Goal: Task Accomplishment & Management: Complete application form

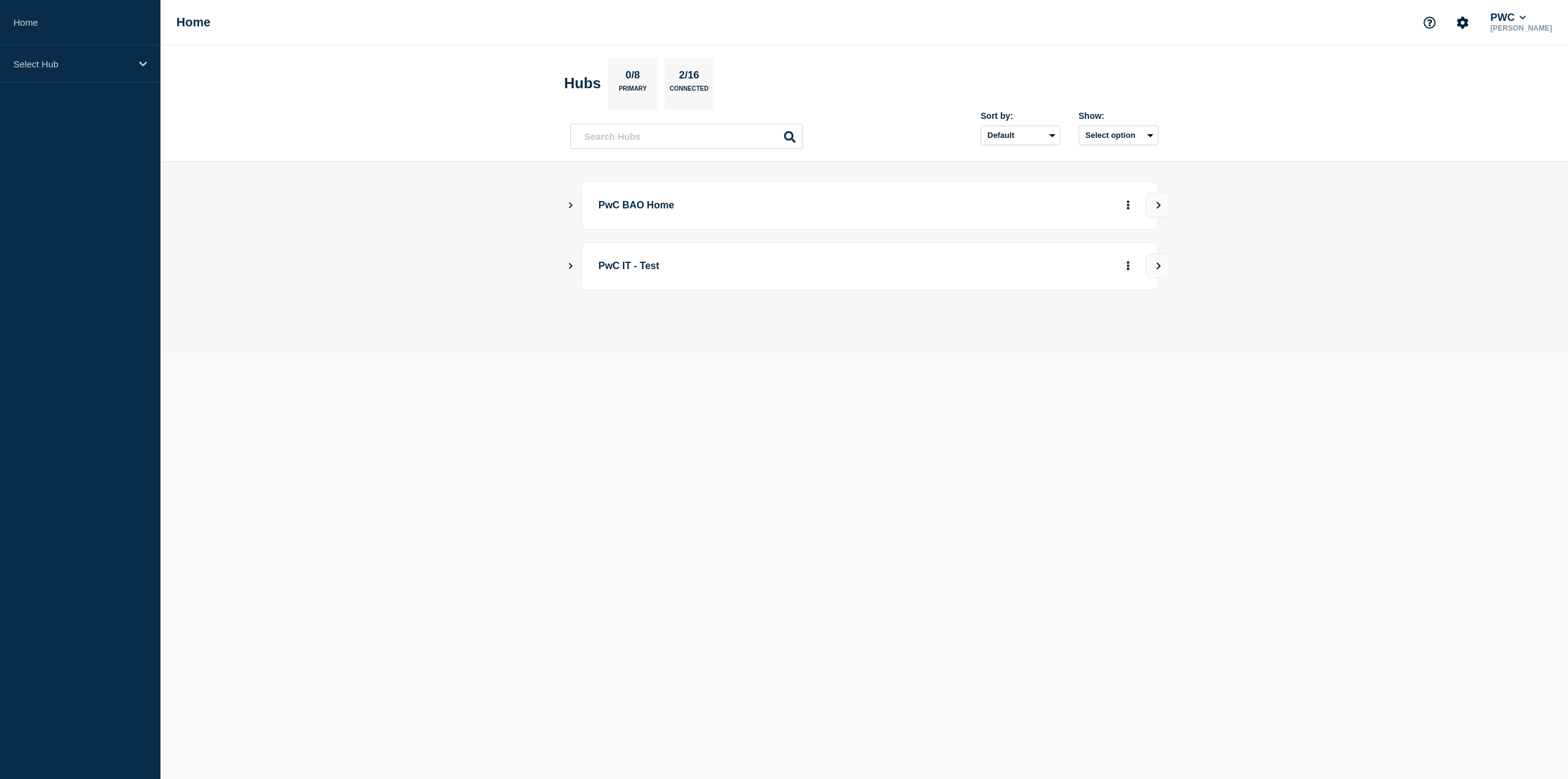
click at [566, 202] on main "PwC BAO Home PwC IT - Test" at bounding box center [864, 256] width 1407 height 189
click at [572, 205] on icon "Show Connected Hubs" at bounding box center [571, 204] width 8 height 6
click at [1064, 263] on button "See overview" at bounding box center [1086, 267] width 65 height 25
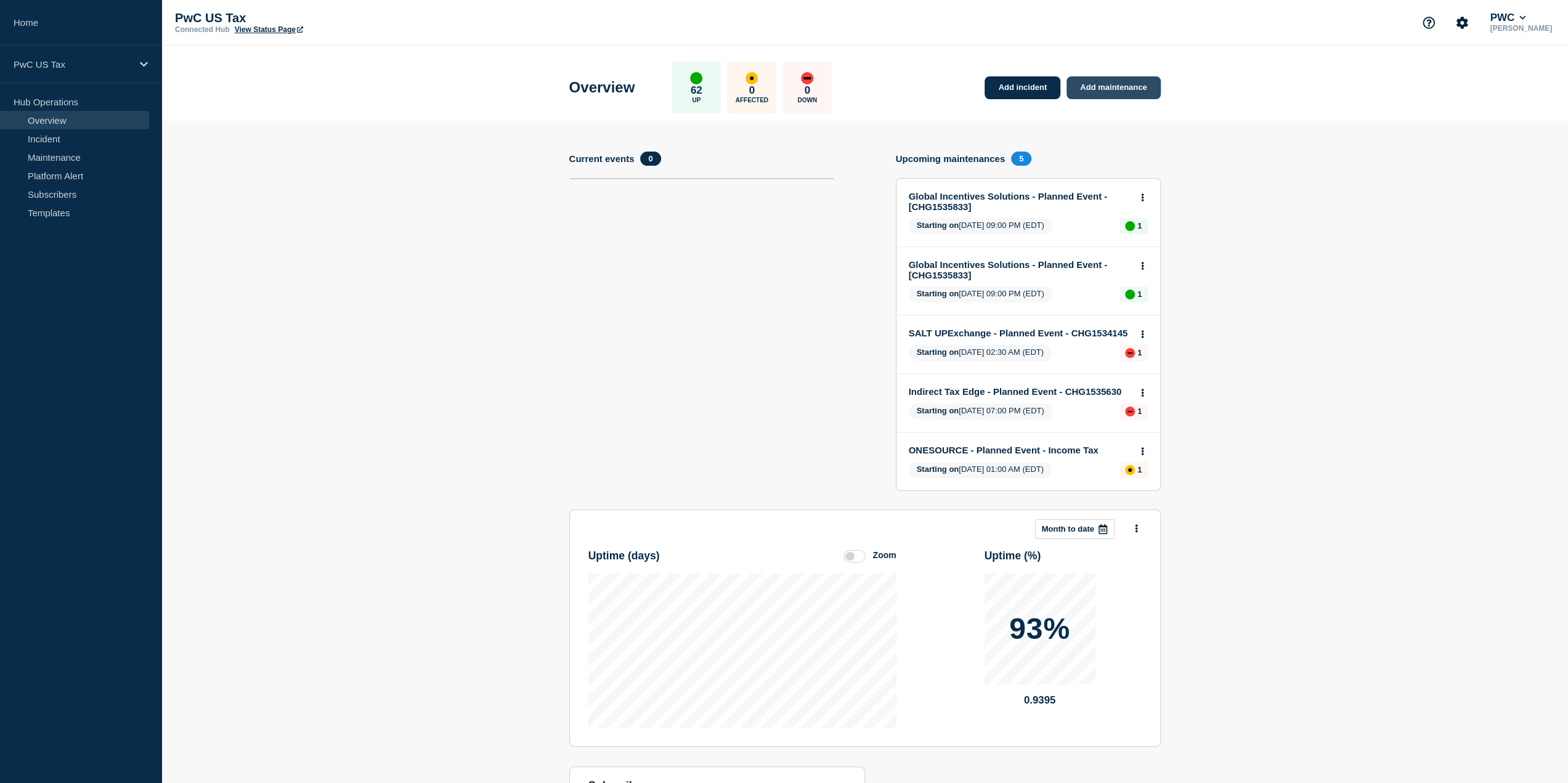
click at [1120, 83] on link "Add maintenance" at bounding box center [1113, 88] width 94 height 23
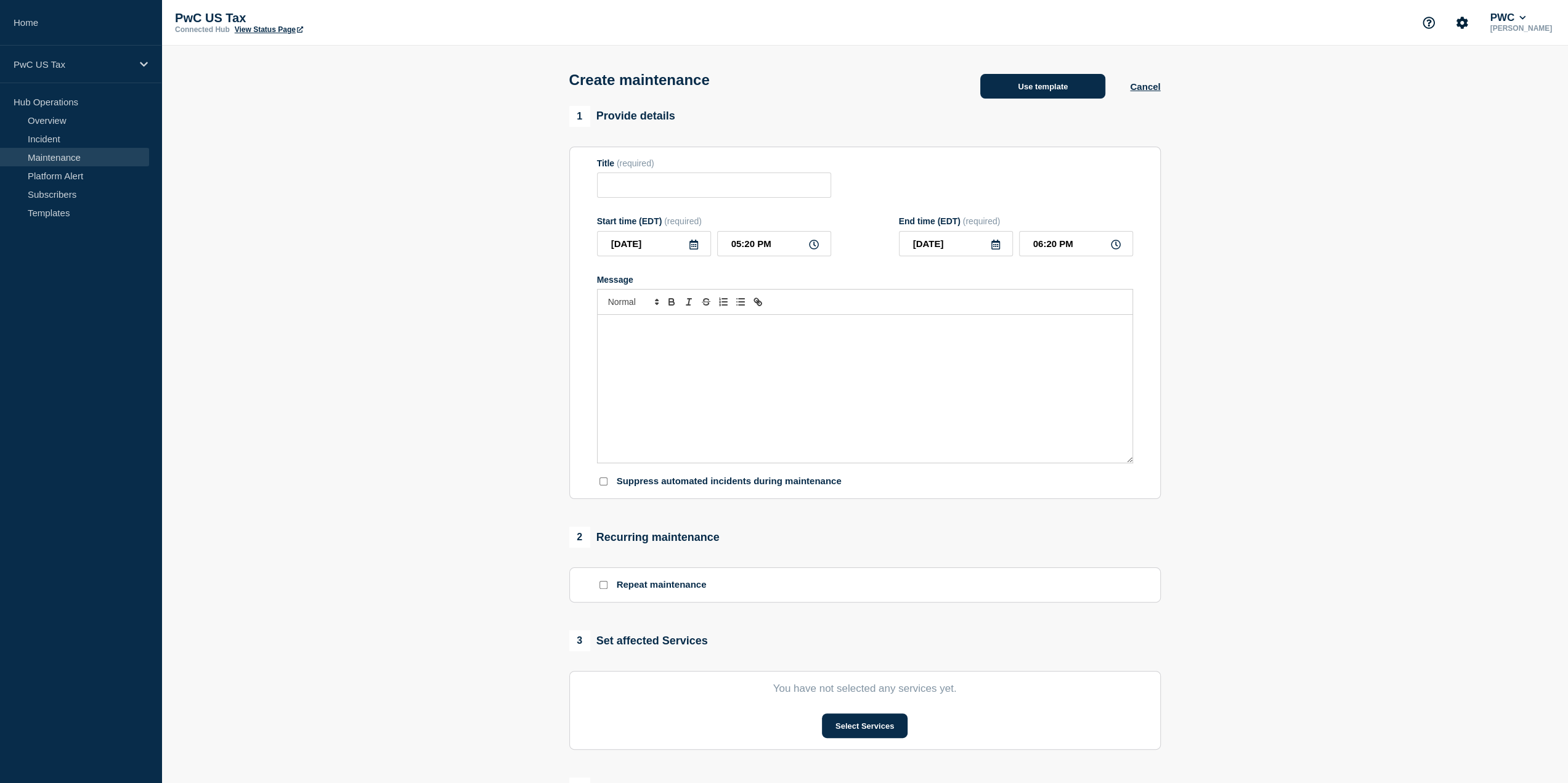
click at [1046, 86] on button "Use template" at bounding box center [1042, 86] width 125 height 25
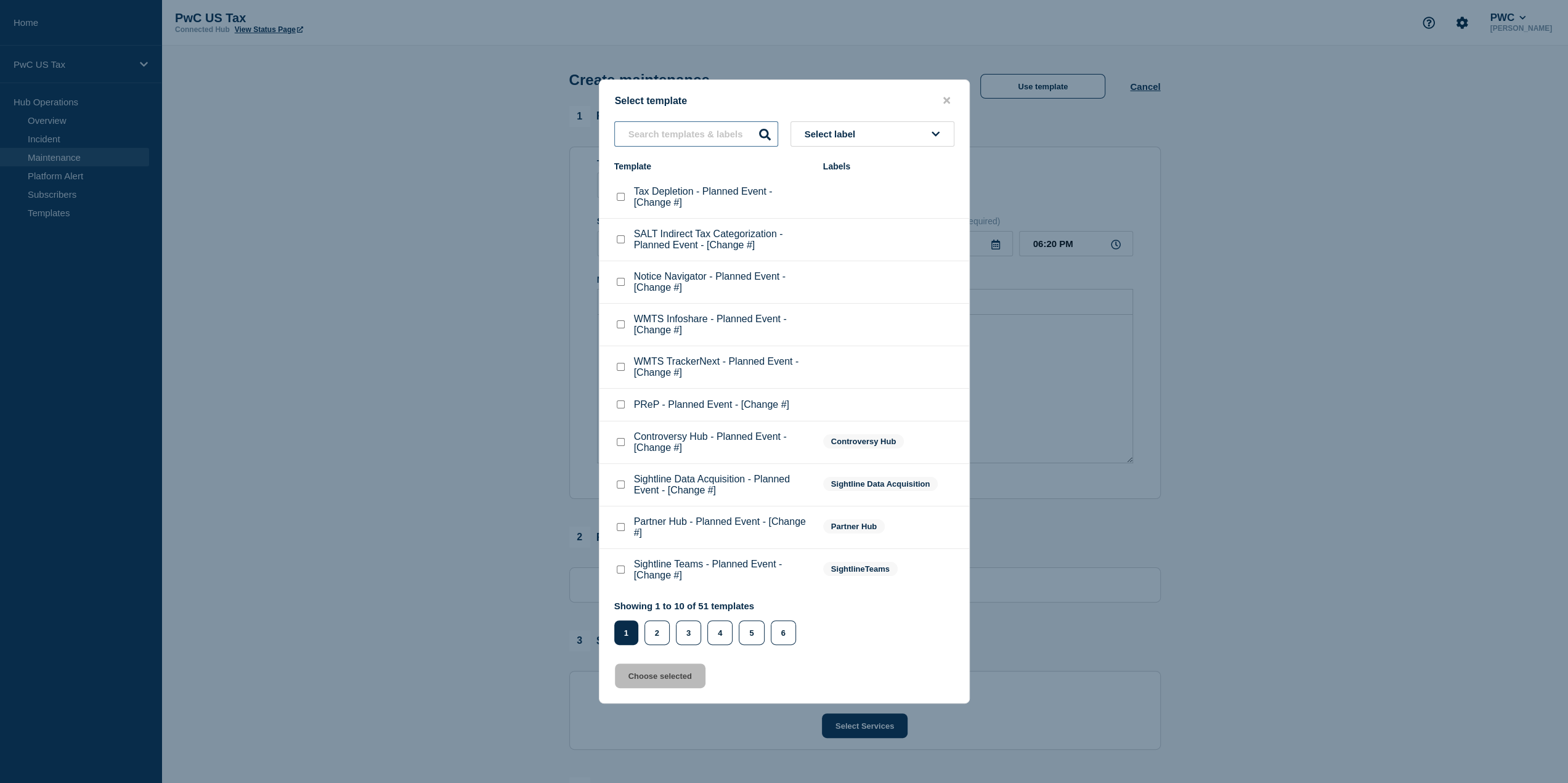
click at [662, 122] on input "text" at bounding box center [696, 134] width 164 height 25
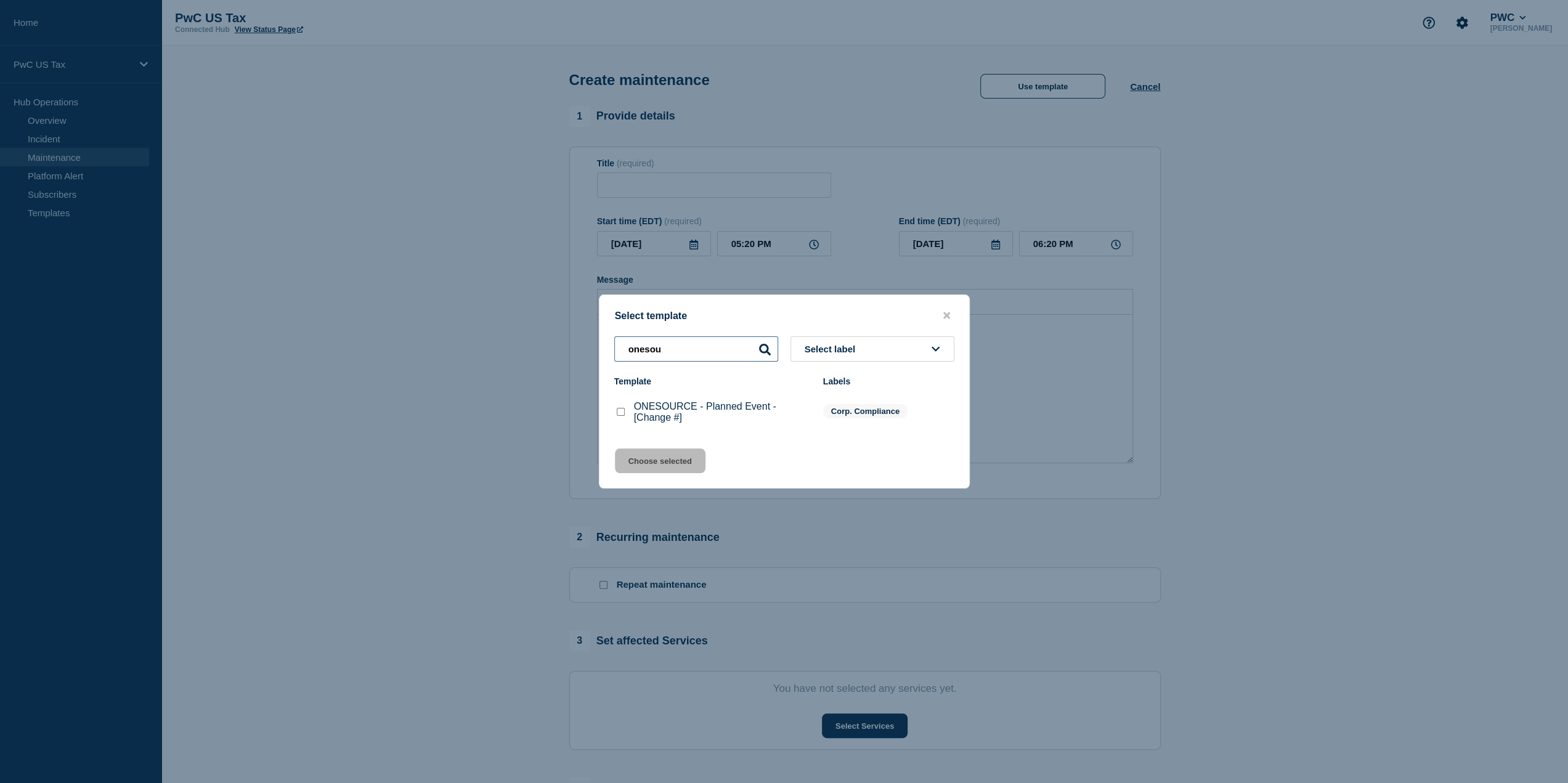
type input "onesou"
click at [623, 407] on div "ONESOURCE - Planned Event - [Change #]" at bounding box center [712, 412] width 197 height 22
click at [621, 414] on checkbox"] "ONESOURCE - Planned Event - [Change #] checkbox" at bounding box center [621, 412] width 8 height 8
checkbox checkbox"] "true"
click at [629, 464] on button "Choose selected" at bounding box center [660, 461] width 91 height 25
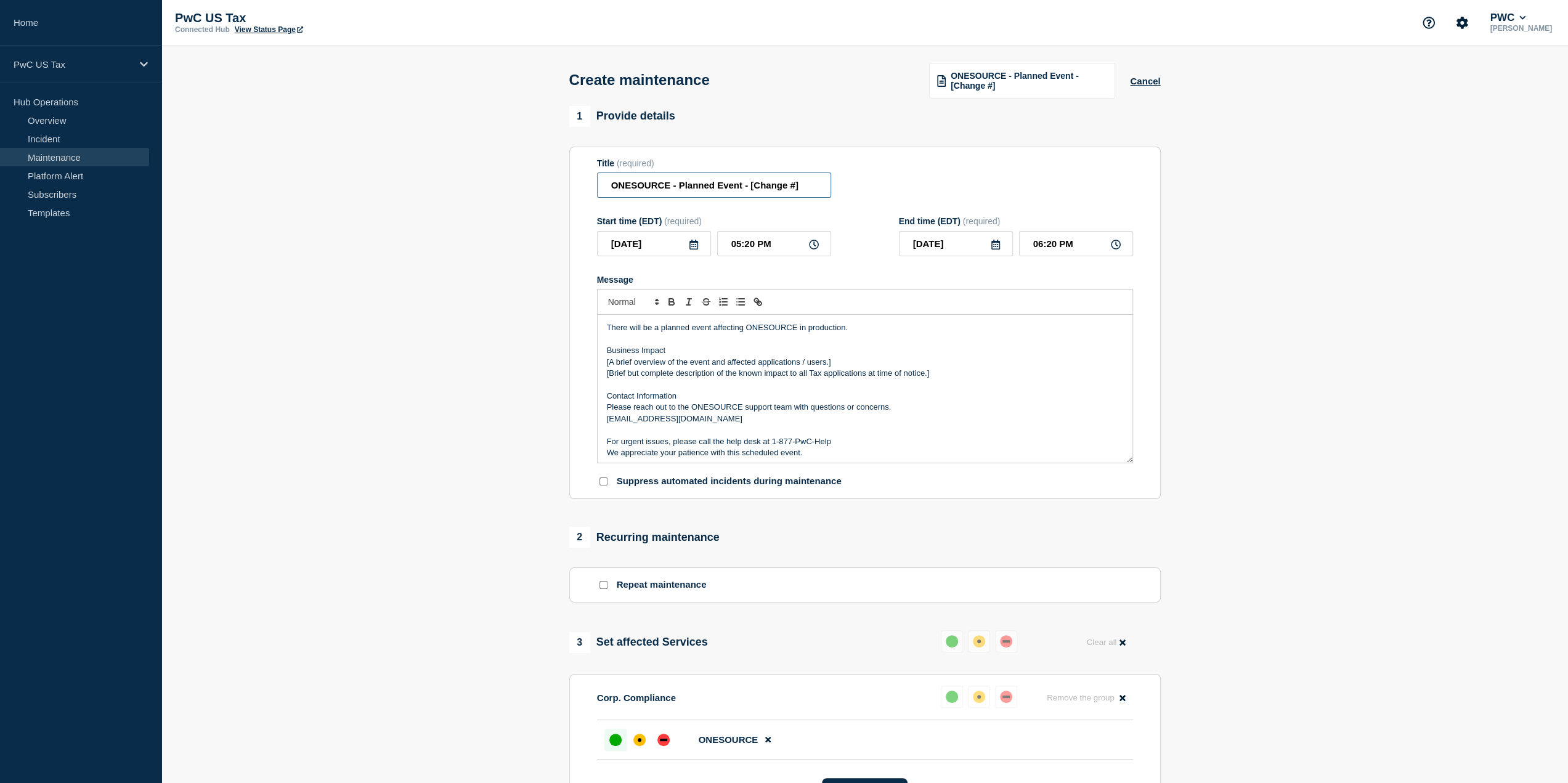
drag, startPoint x: 752, startPoint y: 190, endPoint x: 822, endPoint y: 195, distance: 70.2
click at [822, 195] on input "ONESOURCE - Planned Event - [Change #]" at bounding box center [713, 185] width 234 height 25
click at [752, 181] on input "ONESOURCE - Planned Event - [Change #]" at bounding box center [713, 185] width 234 height 25
drag, startPoint x: 751, startPoint y: 190, endPoint x: 799, endPoint y: 190, distance: 48.0
click at [799, 190] on input "ONESOURCE - Planned Event - [Change #]" at bounding box center [713, 185] width 234 height 25
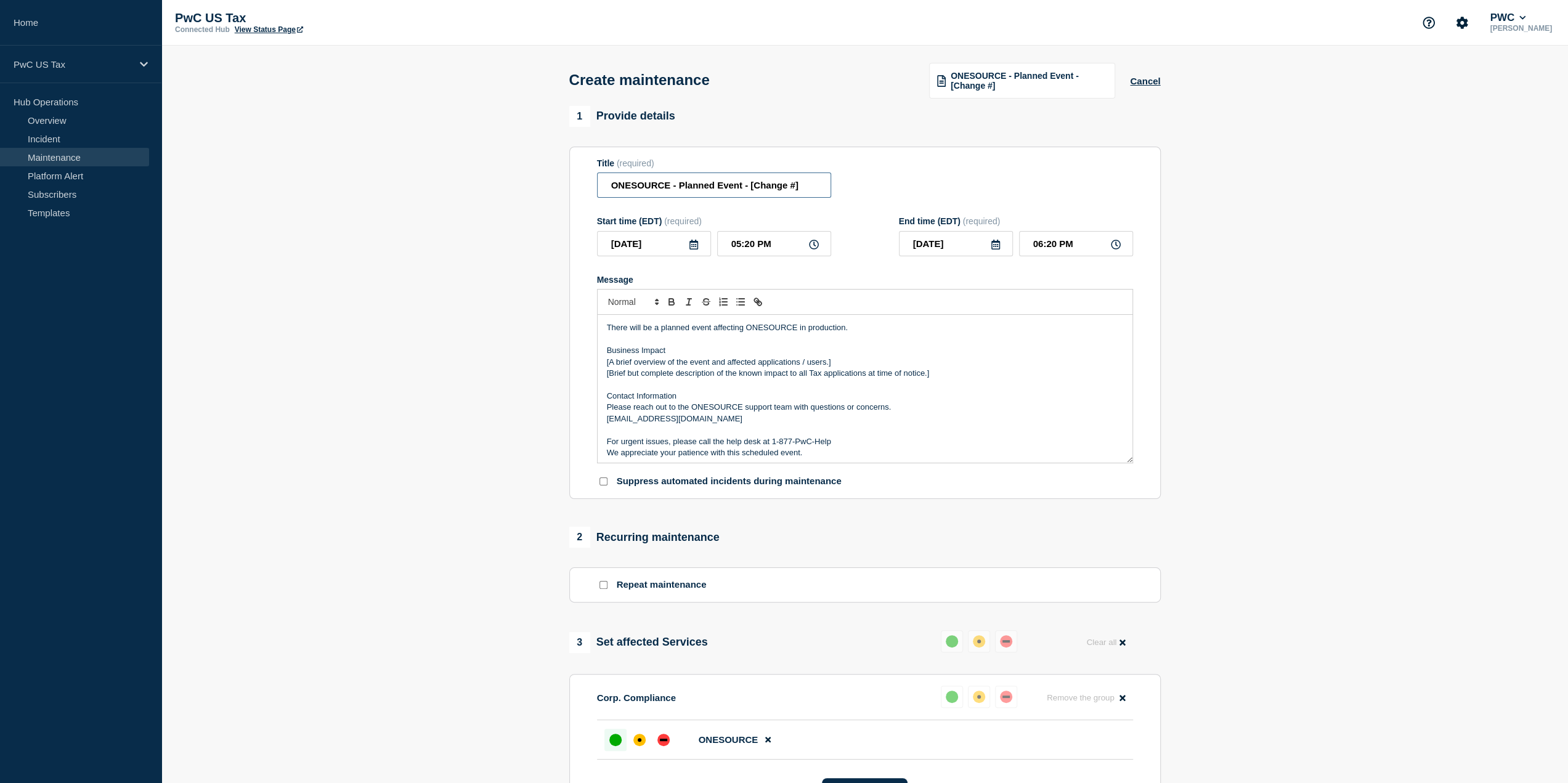
paste input "Tax Provision"
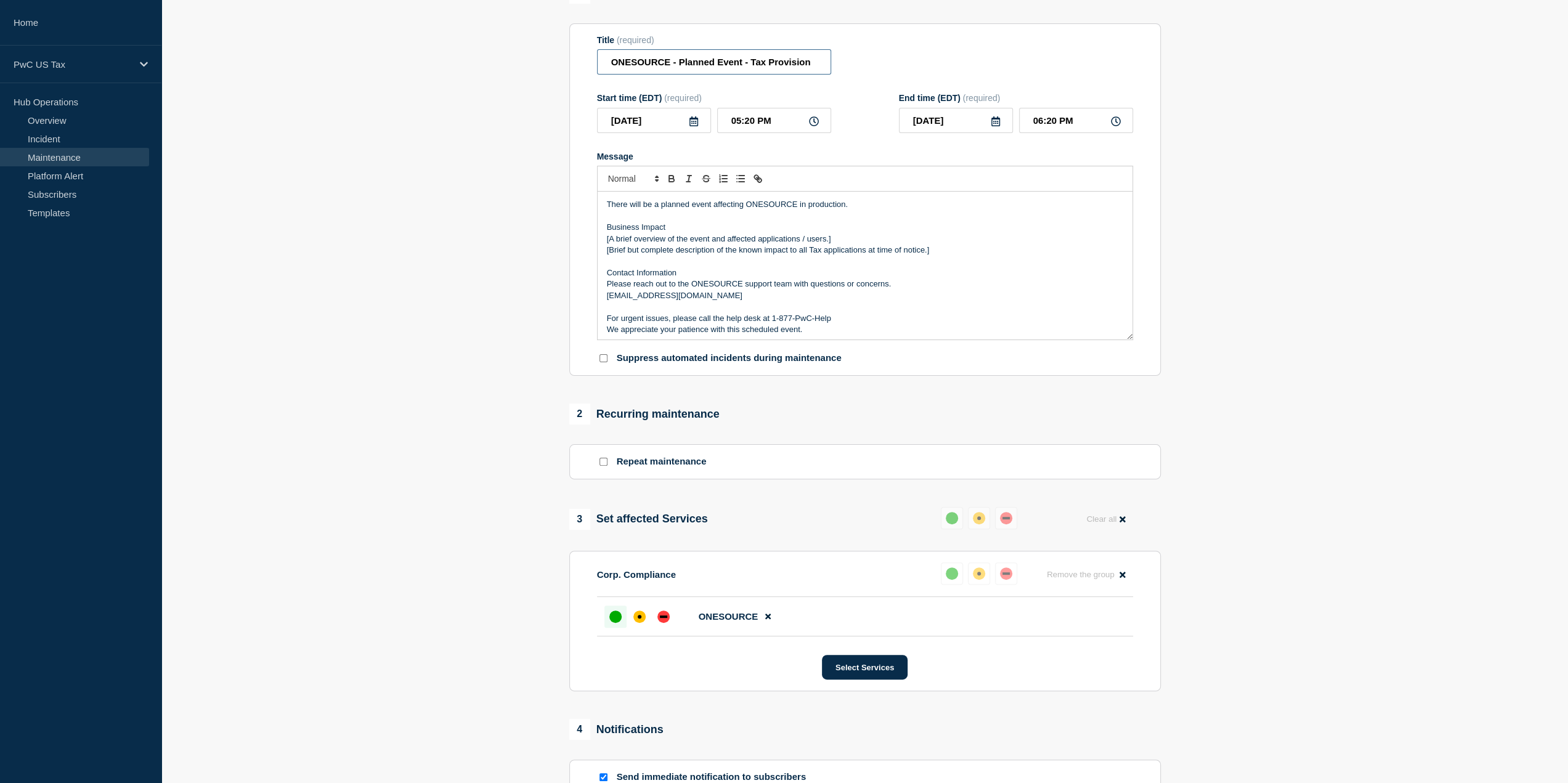
type input "ONESOURCE - Planned Event - Tax Provision"
click at [795, 117] on input "05:20 PM" at bounding box center [773, 120] width 114 height 25
click at [810, 123] on icon at bounding box center [814, 121] width 10 height 10
click at [773, 129] on input "05:20 PM" at bounding box center [773, 120] width 114 height 25
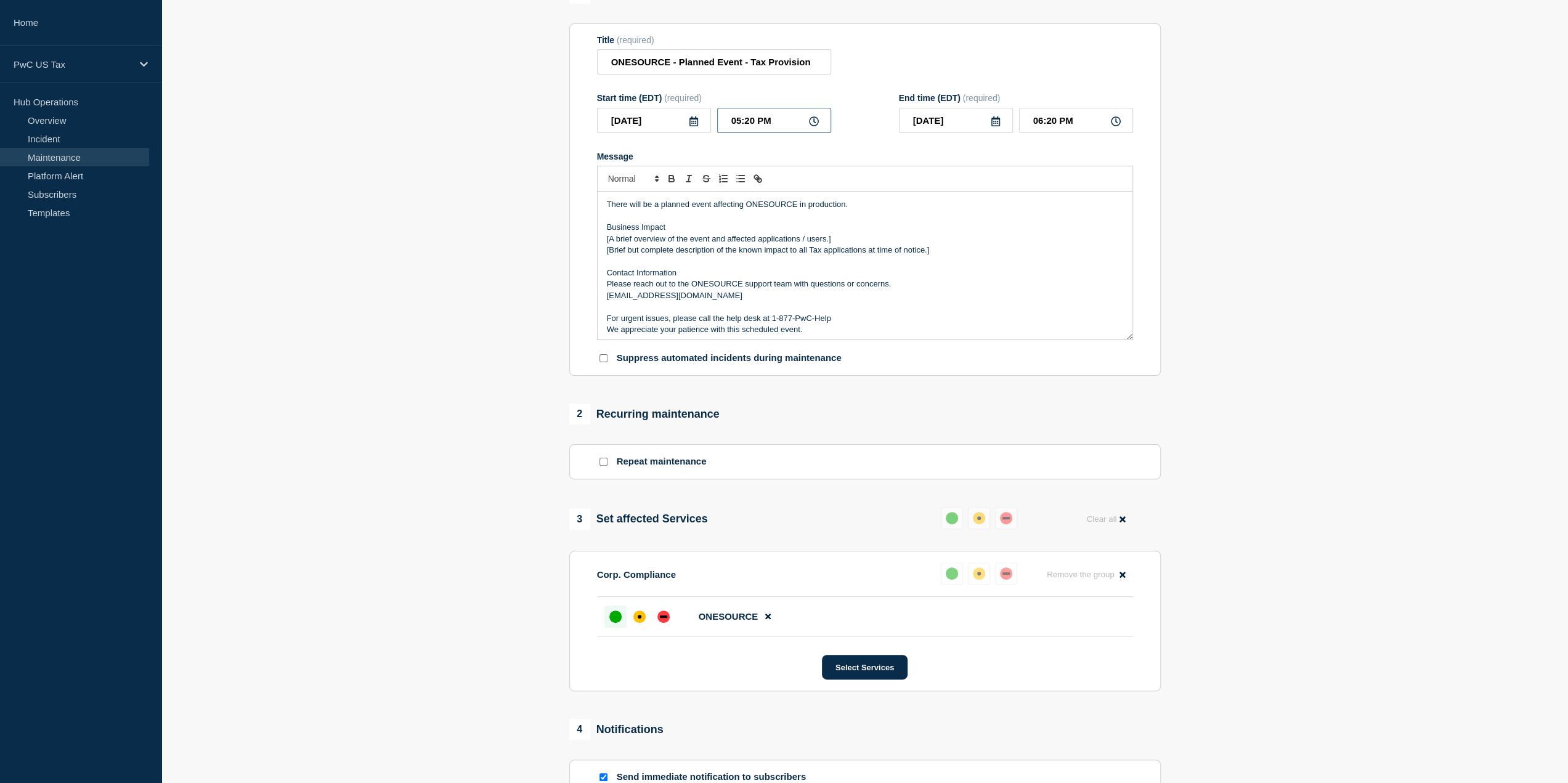
click at [773, 129] on input "05:20 PM" at bounding box center [773, 120] width 114 height 25
type input "11:00 PM"
type input "[DATE]"
click at [1049, 122] on input "12:00 AM" at bounding box center [1075, 120] width 114 height 25
click at [1033, 122] on input "12:00 AM" at bounding box center [1075, 120] width 114 height 25
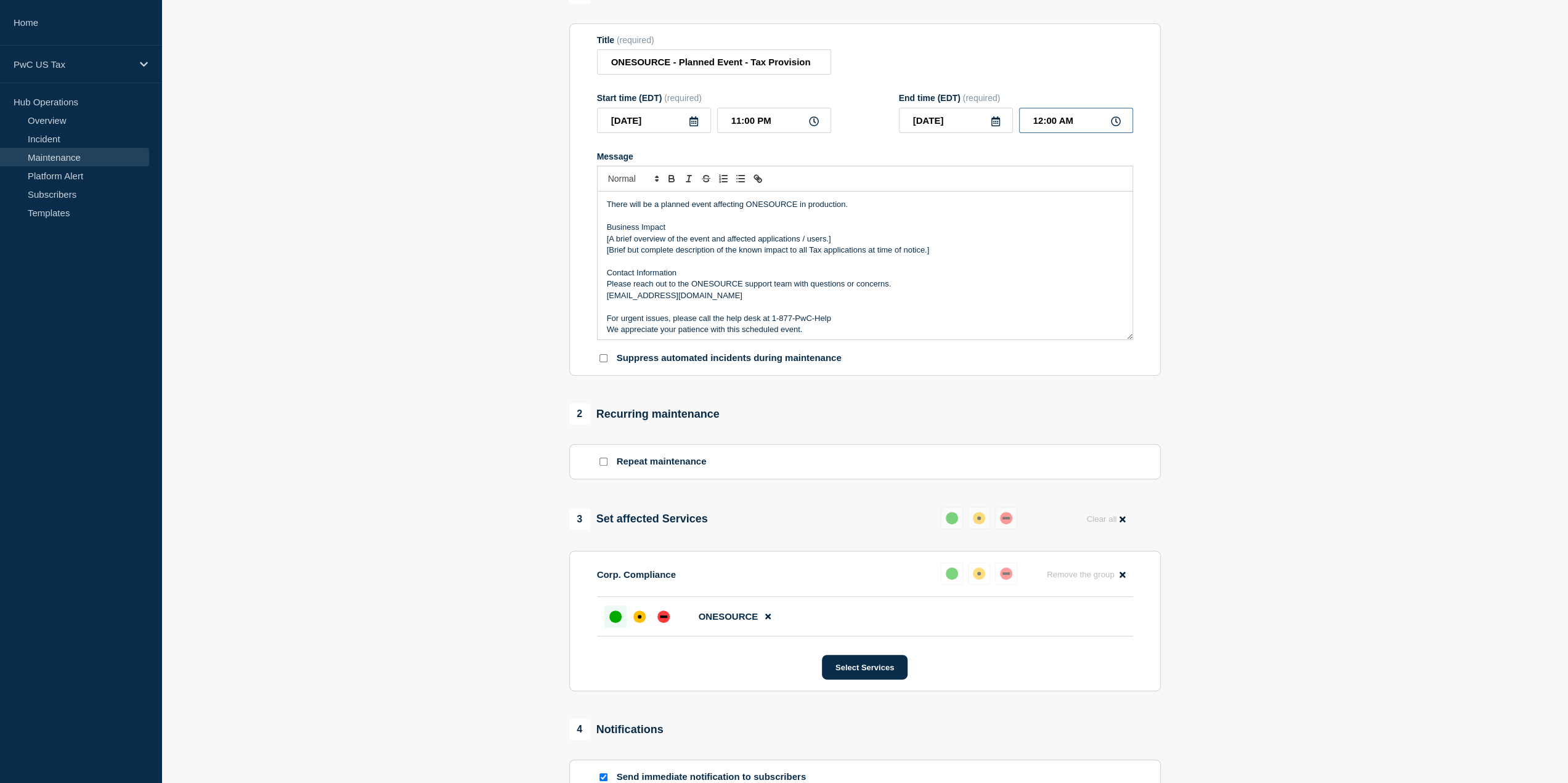
click at [1033, 122] on input "12:00 AM" at bounding box center [1075, 120] width 114 height 25
type input "03:00 AM"
drag, startPoint x: 950, startPoint y: 249, endPoint x: 596, endPoint y: 243, distance: 354.1
click at [596, 243] on section "Title (required) ONESOURCE - Planned Event - Tax Provision Start time (EDT) (re…" at bounding box center [864, 201] width 591 height 353
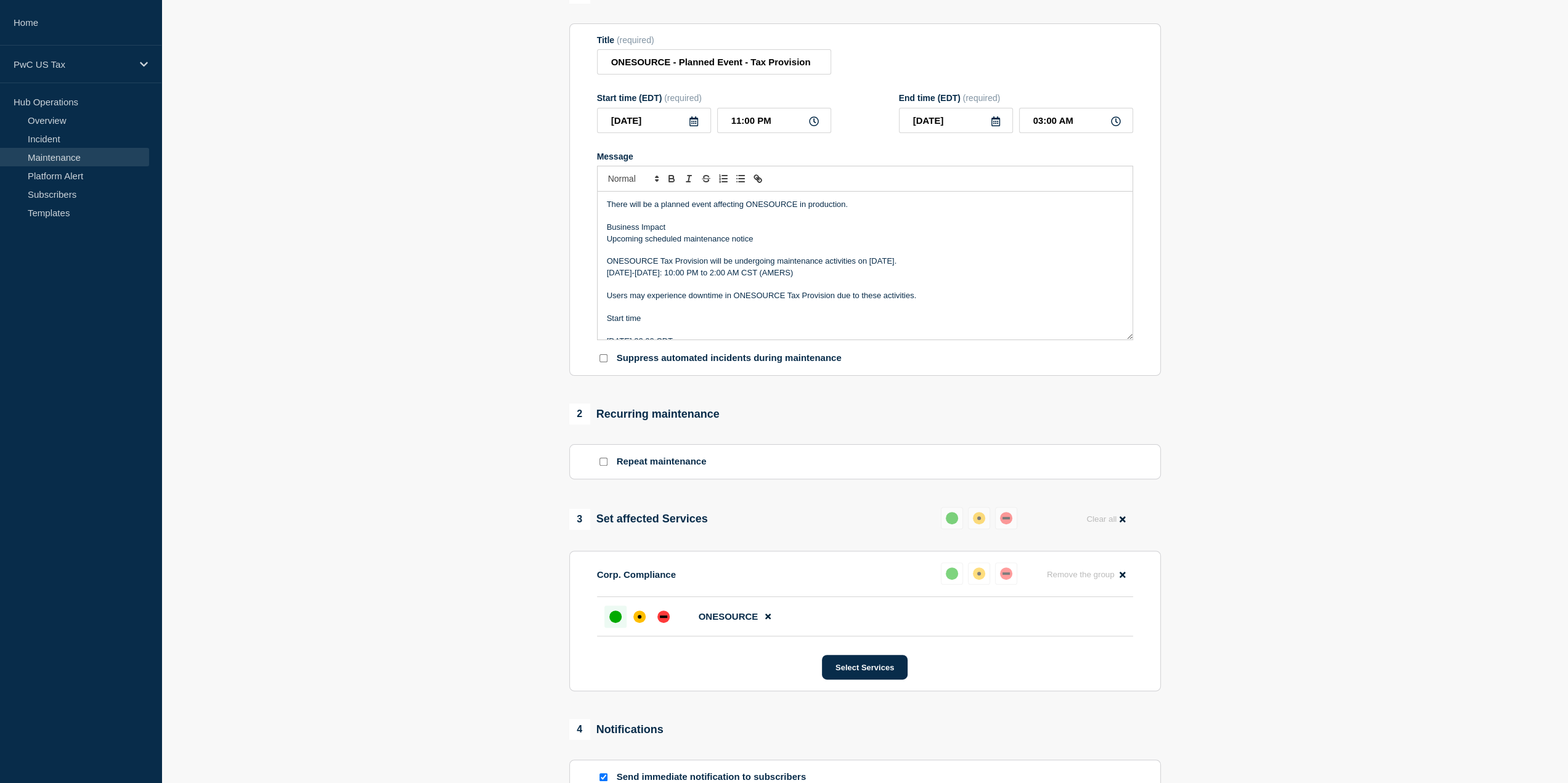
scroll to position [62, 0]
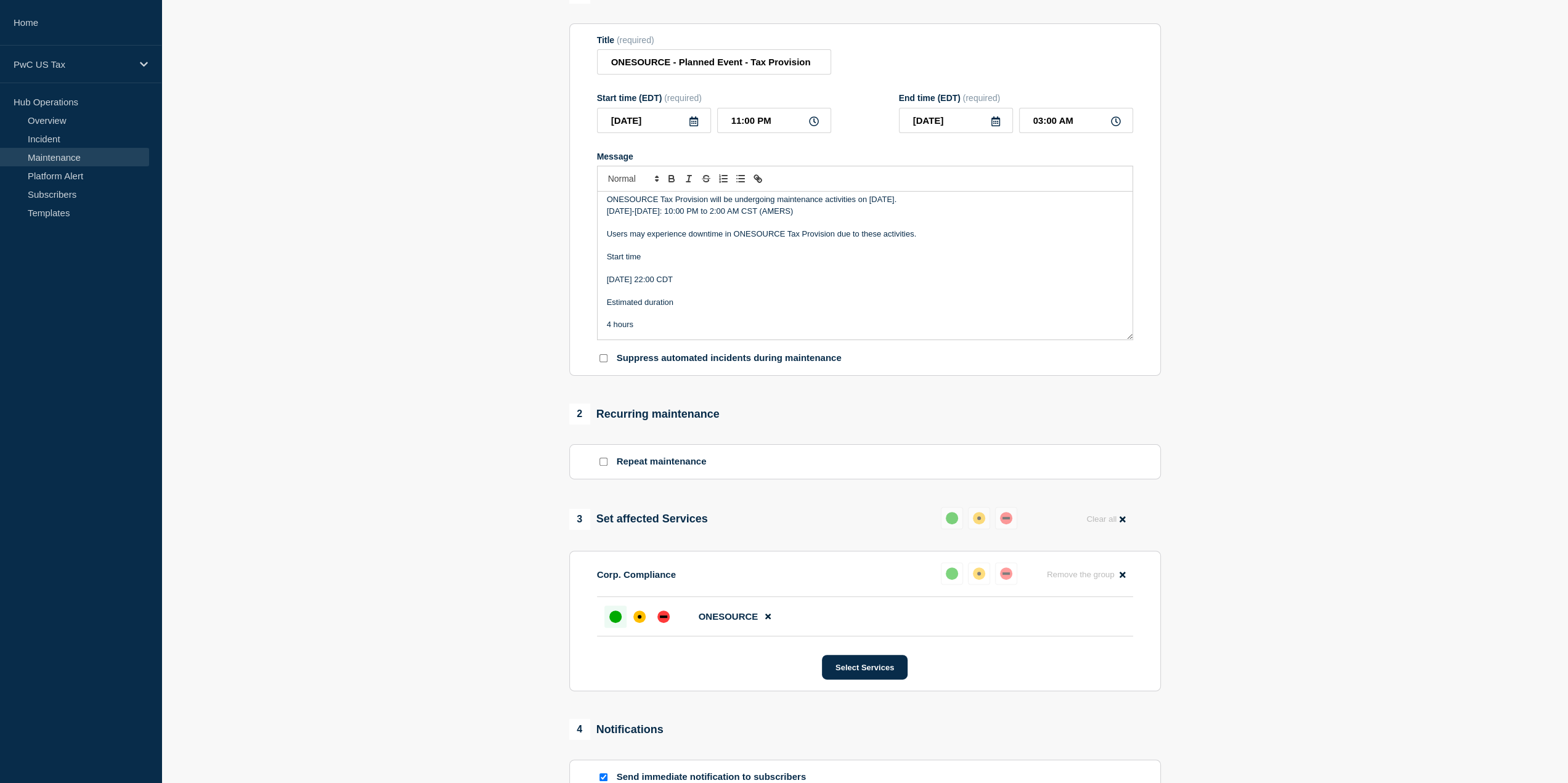
click at [611, 273] on p "Message" at bounding box center [864, 268] width 517 height 11
click at [615, 305] on p "Message" at bounding box center [864, 303] width 517 height 11
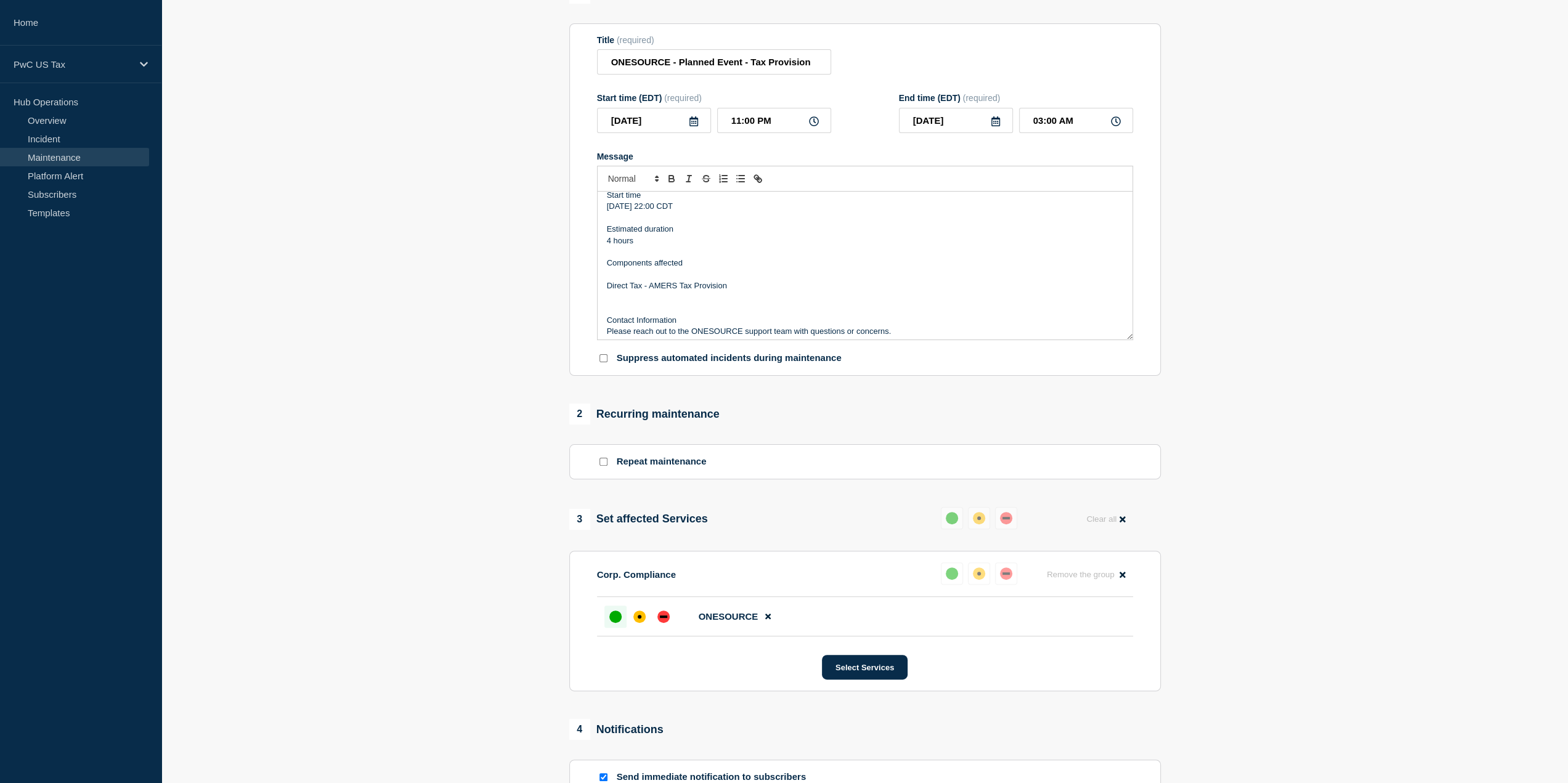
click at [611, 272] on p "Message" at bounding box center [864, 275] width 517 height 11
click at [606, 295] on p "Message" at bounding box center [864, 298] width 517 height 11
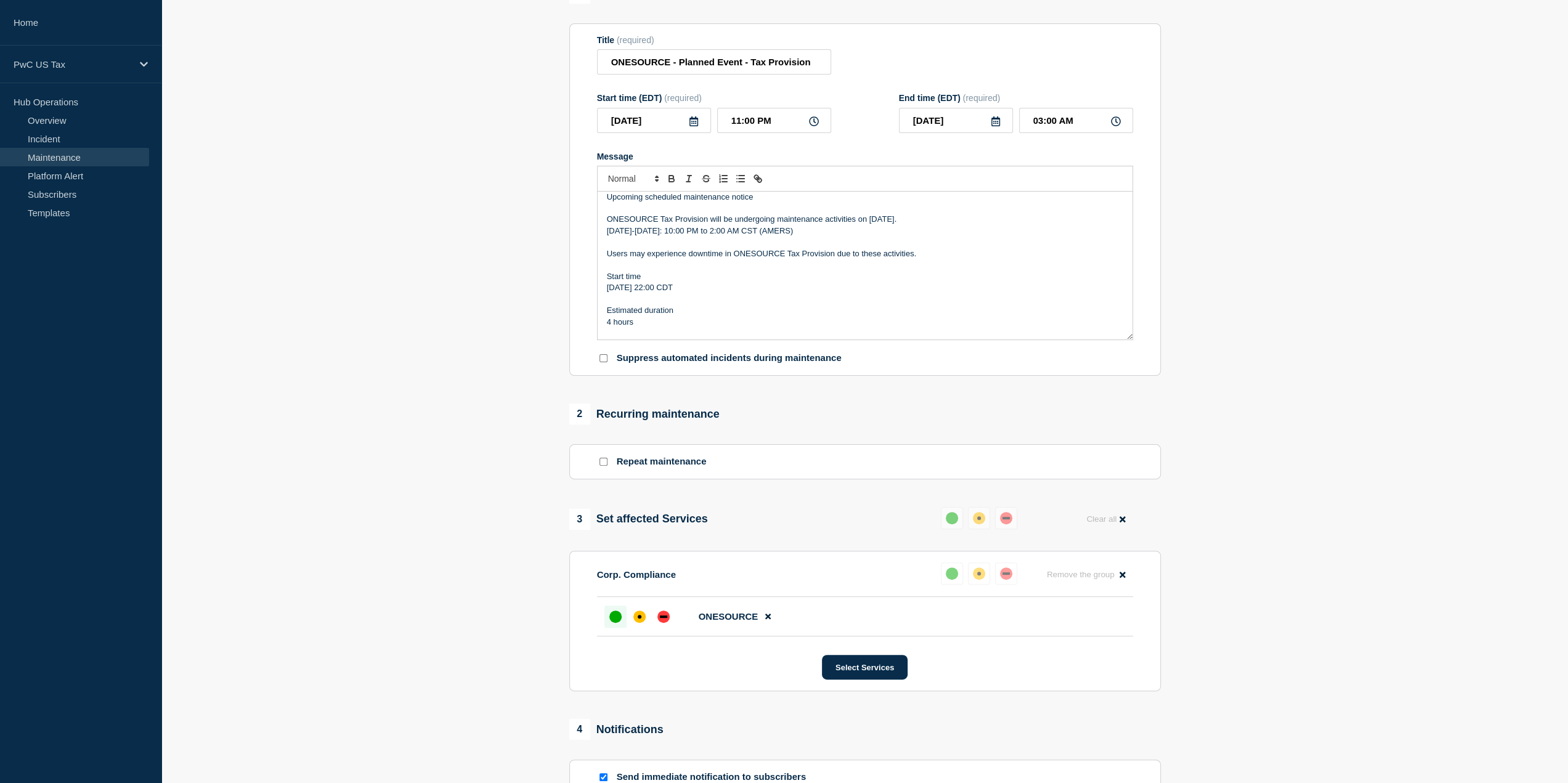
scroll to position [0, 0]
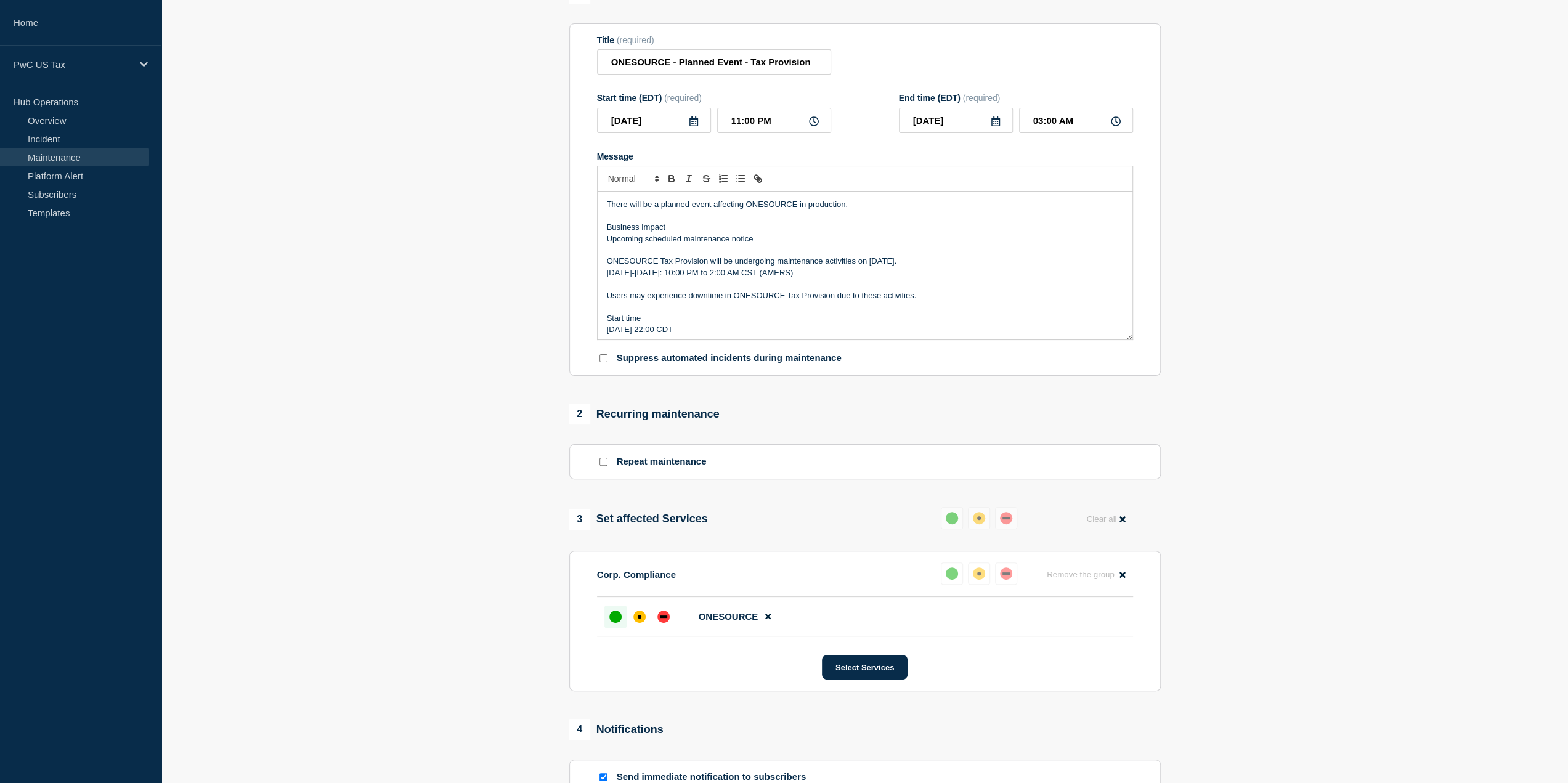
click at [795, 207] on p "There will be a planned event affecting ONESOURCE in production." at bounding box center [864, 204] width 517 height 11
click at [638, 623] on div "affected" at bounding box center [639, 616] width 12 height 12
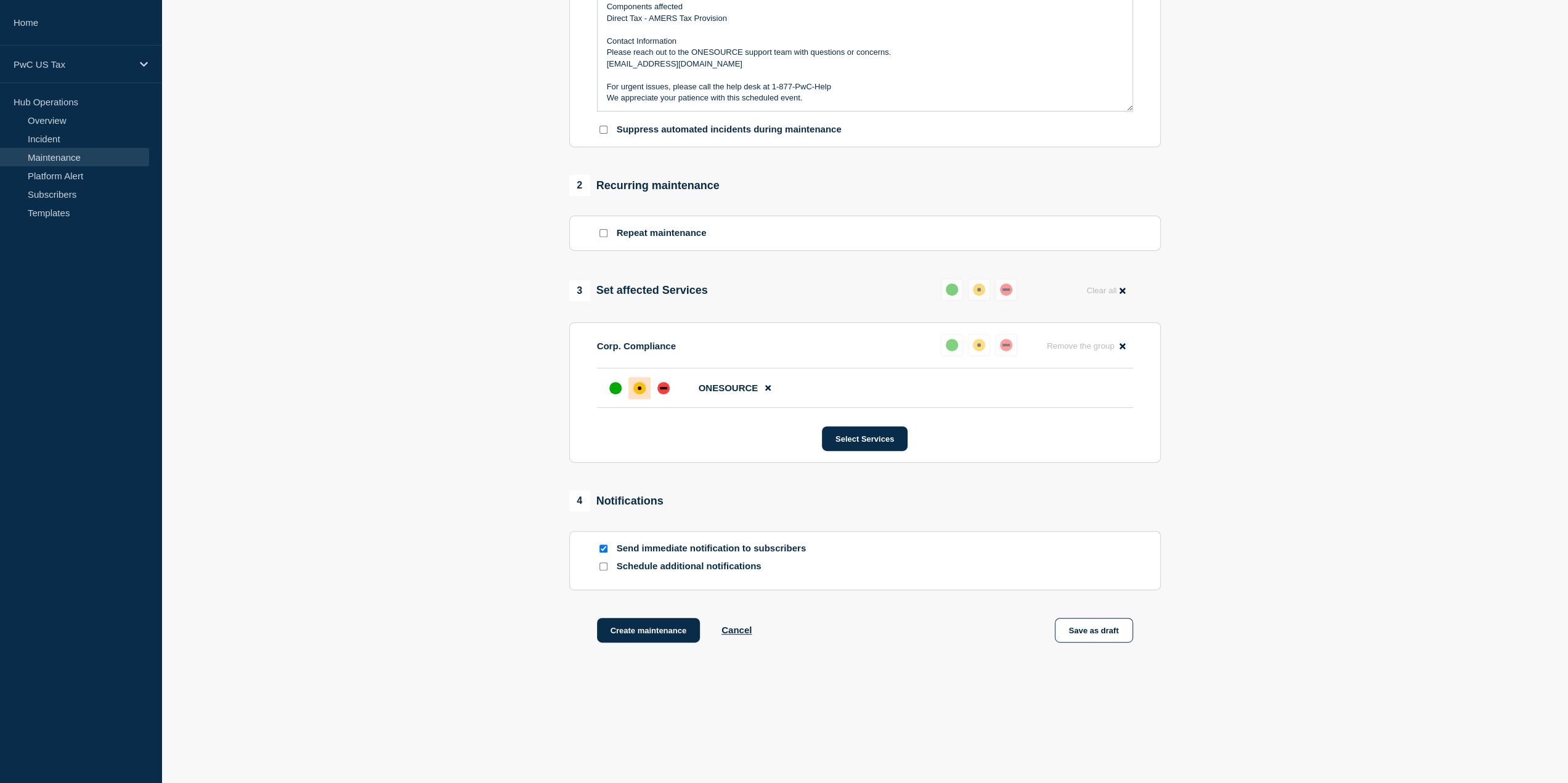
scroll to position [355, 0]
click at [637, 622] on button "Create maintenance" at bounding box center [648, 629] width 103 height 25
